Goal: Information Seeking & Learning: Learn about a topic

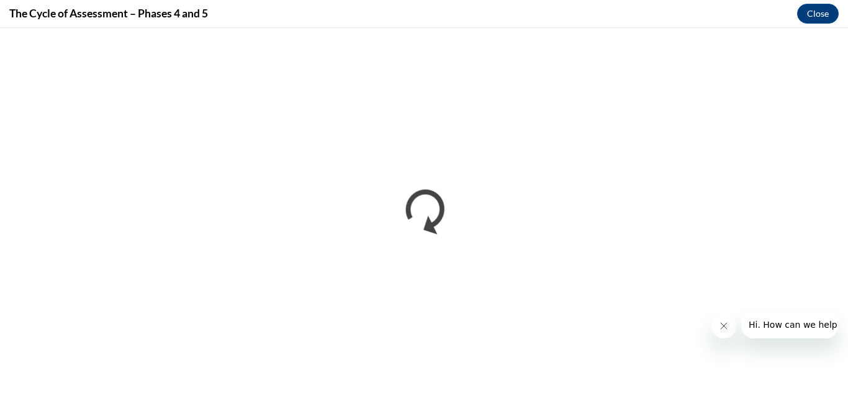
scroll to position [760, 0]
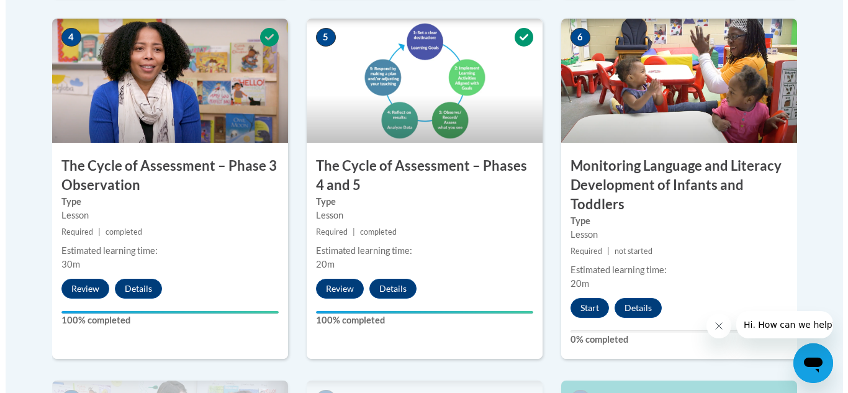
scroll to position [770, 0]
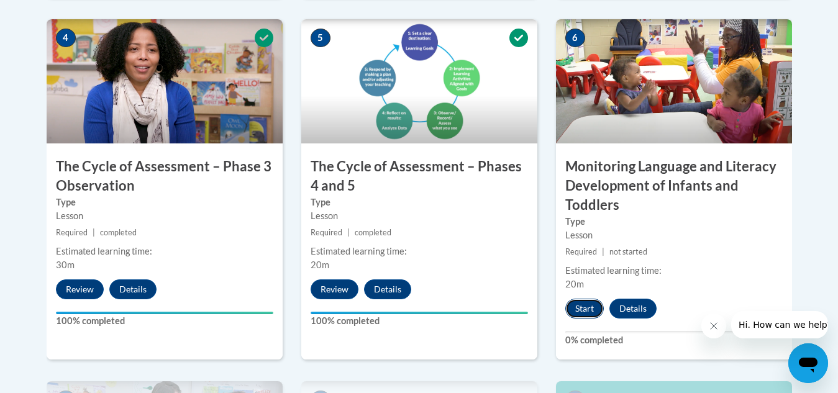
click at [583, 313] on button "Start" at bounding box center [584, 309] width 39 height 20
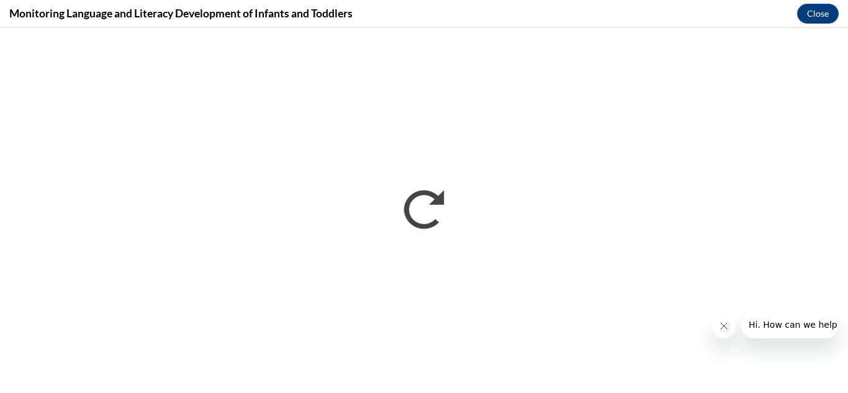
scroll to position [0, 0]
